Goal: Task Accomplishment & Management: Manage account settings

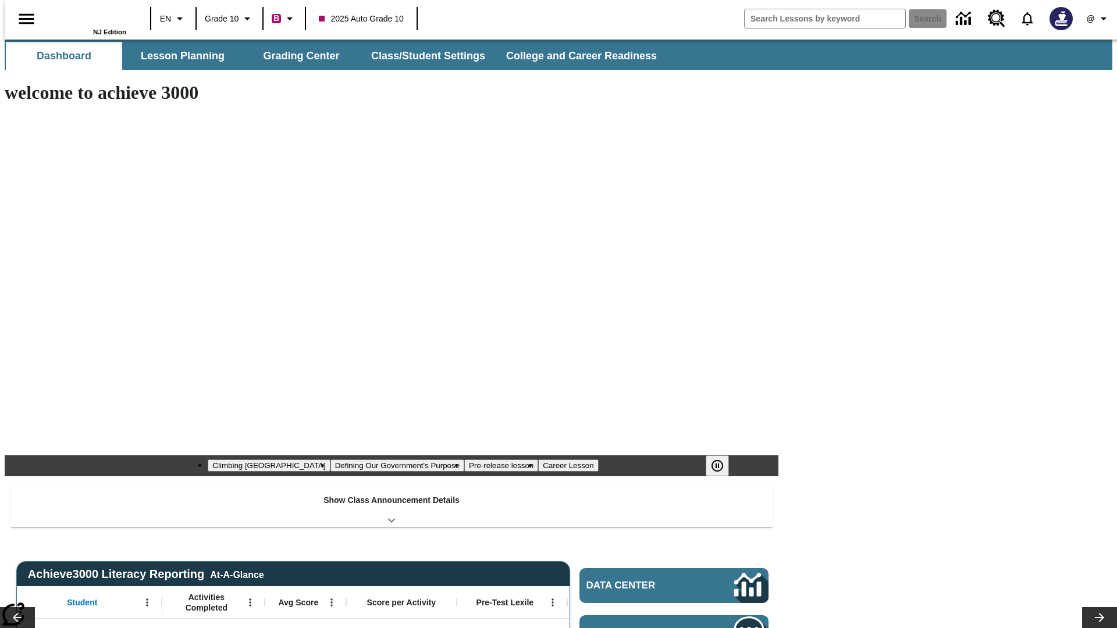
type input "-1"
click at [422, 56] on button "Class/Student Settings" at bounding box center [429, 56] width 134 height 28
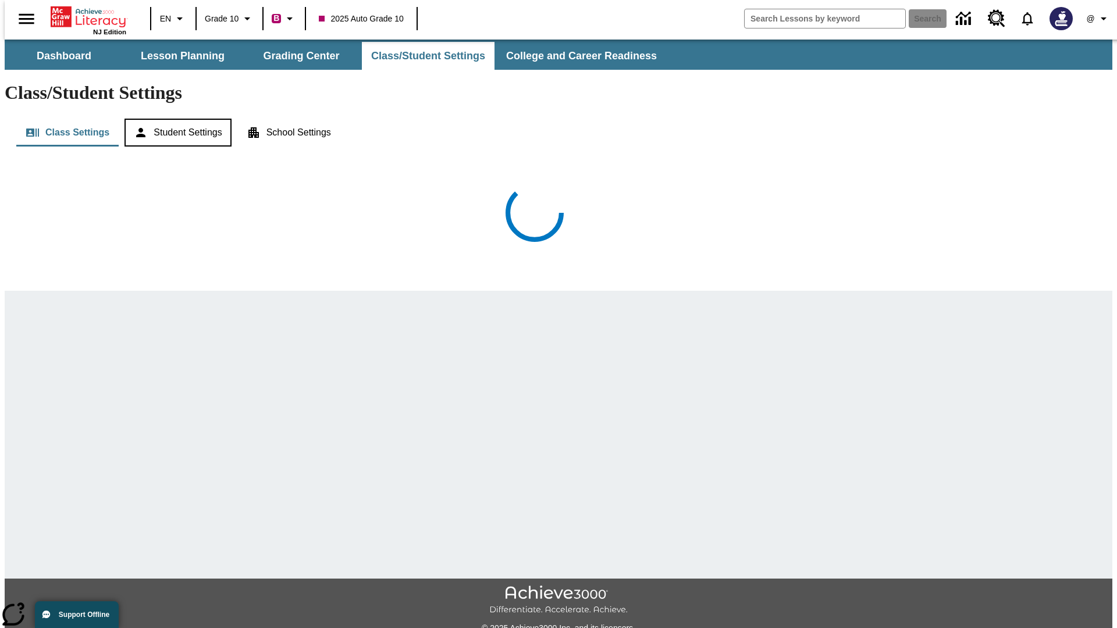
click at [175, 119] on button "Student Settings" at bounding box center [177, 133] width 106 height 28
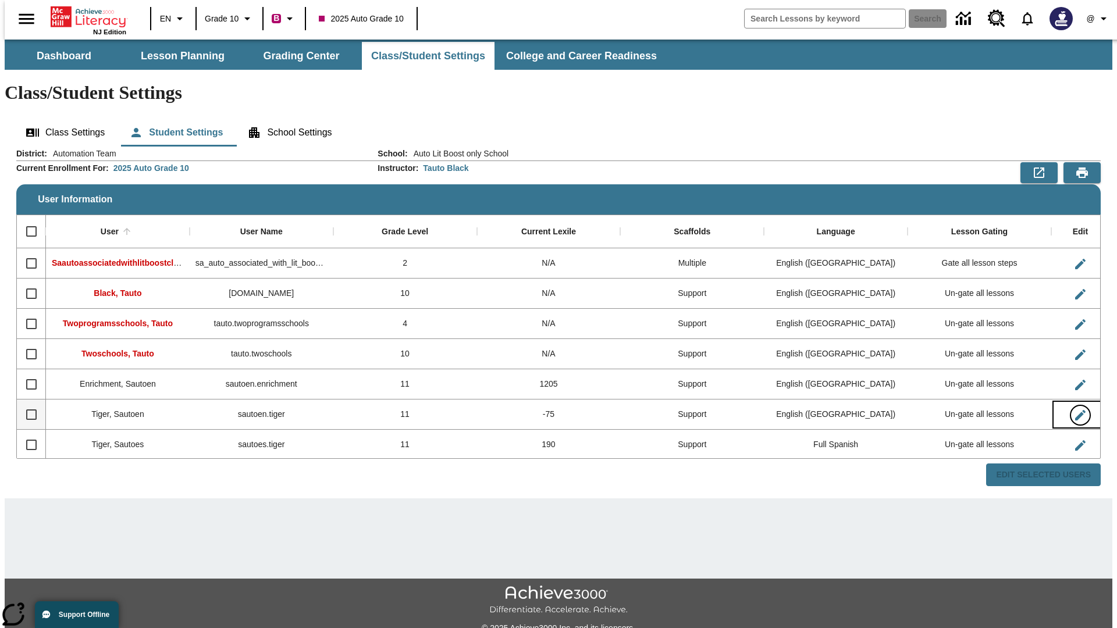
click at [1075, 410] on icon "Edit User" at bounding box center [1080, 415] width 10 height 10
